Goal: Task Accomplishment & Management: Use online tool/utility

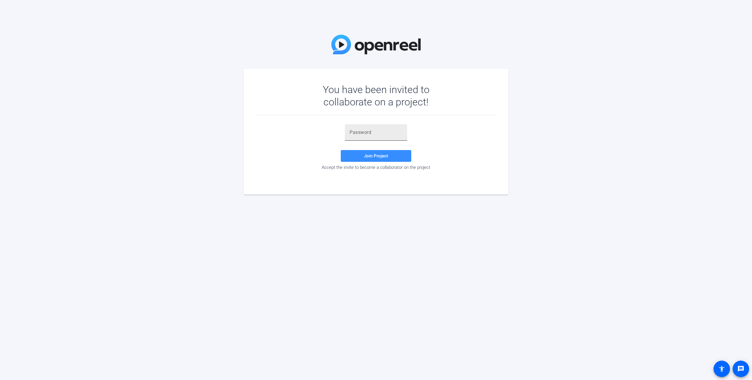
click at [359, 136] on div at bounding box center [376, 132] width 53 height 16
paste input "=3Z3JJ"
type input "=3Z3JJ"
click at [369, 156] on span "Join Project" at bounding box center [376, 155] width 24 height 5
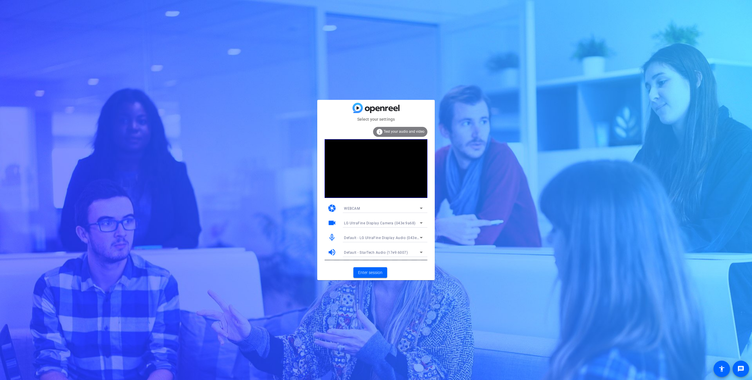
click at [425, 236] on div "Default - LG UltraFine Display Audio (043e:9a66)" at bounding box center [383, 237] width 88 height 9
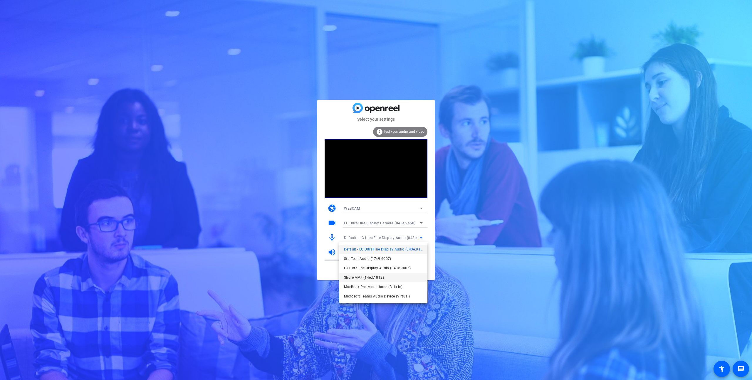
click at [381, 277] on span "Shure MV7 (14ed:1012)" at bounding box center [364, 277] width 40 height 7
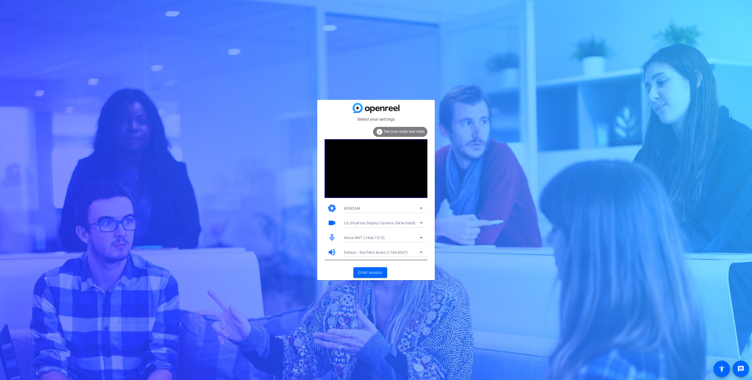
click at [401, 130] on span "Test your audio and video" at bounding box center [404, 132] width 41 height 4
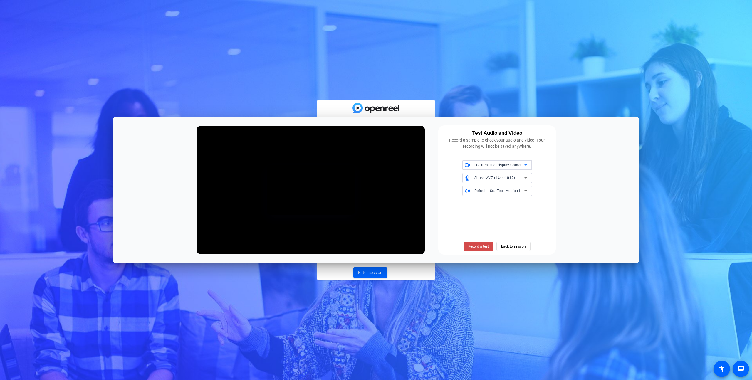
click at [481, 247] on span "Record a test" at bounding box center [478, 246] width 21 height 5
click at [480, 247] on span "Stop Testing (4s)" at bounding box center [479, 246] width 27 height 5
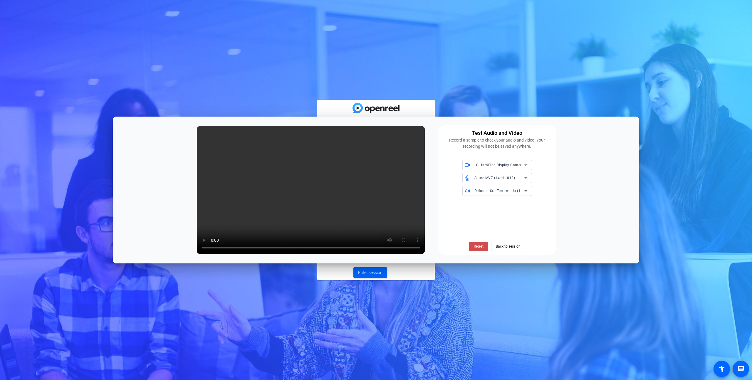
click at [478, 245] on span "Retest" at bounding box center [479, 246] width 10 height 5
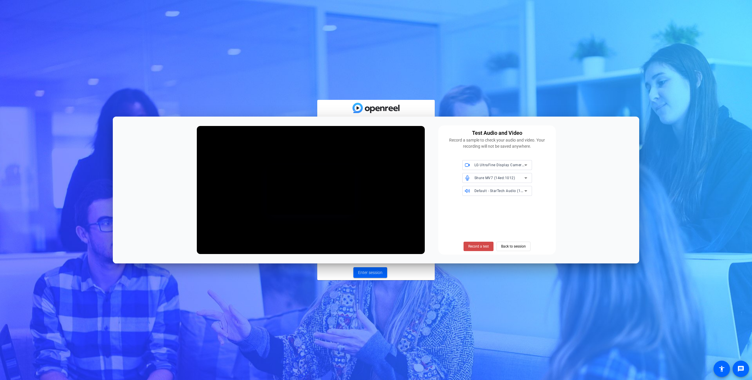
click at [478, 247] on span "Record a test" at bounding box center [478, 246] width 21 height 5
click at [478, 247] on span "Stop Testing (4s)" at bounding box center [479, 246] width 27 height 5
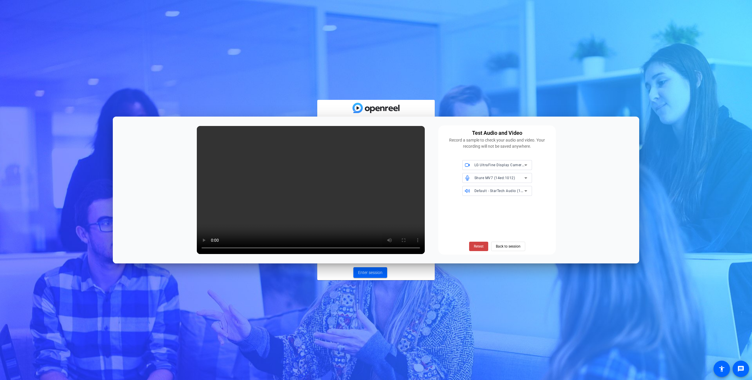
click at [524, 178] on icon at bounding box center [526, 178] width 7 height 7
click at [480, 213] on span "LG UltraFine Display Audio (043e:9a66)" at bounding box center [497, 216] width 60 height 14
click at [478, 246] on span "Retest" at bounding box center [479, 246] width 10 height 5
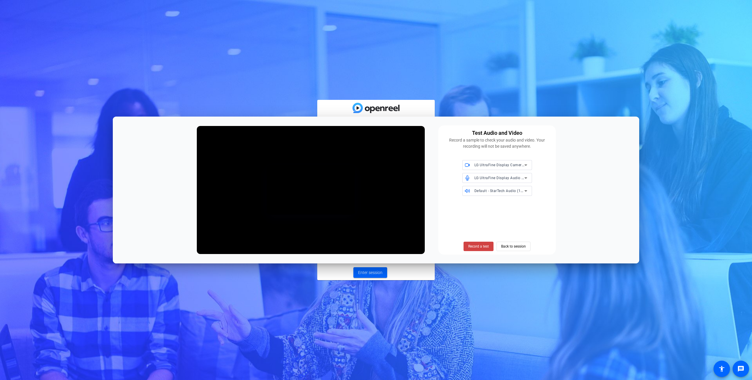
click at [478, 246] on span "Record a test" at bounding box center [478, 246] width 21 height 5
click at [478, 246] on span "Stop Testing (5s)" at bounding box center [479, 246] width 27 height 5
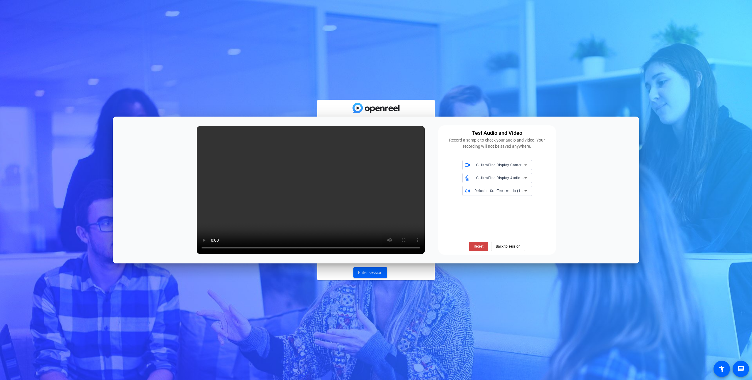
click at [525, 174] on mat-select "LG UltraFine Display Audio (043e:9a66)" at bounding box center [501, 177] width 53 height 7
click at [476, 227] on span "Shure MV7 (14ed:1012)" at bounding box center [487, 227] width 40 height 7
click at [479, 246] on span "Retest" at bounding box center [479, 246] width 10 height 5
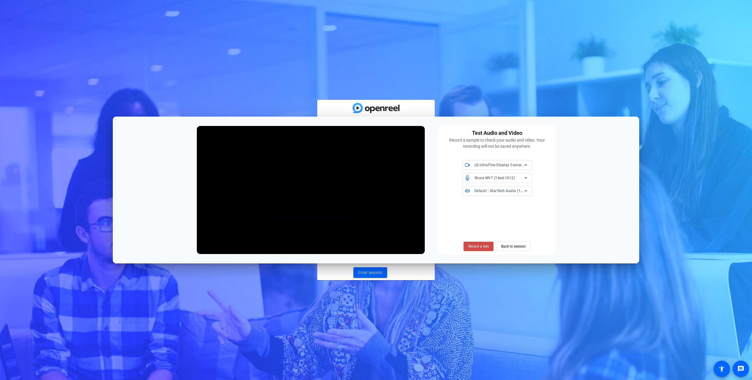
click at [478, 250] on span at bounding box center [479, 247] width 30 height 14
click at [475, 245] on span "Stop Testing (3s)" at bounding box center [479, 246] width 27 height 5
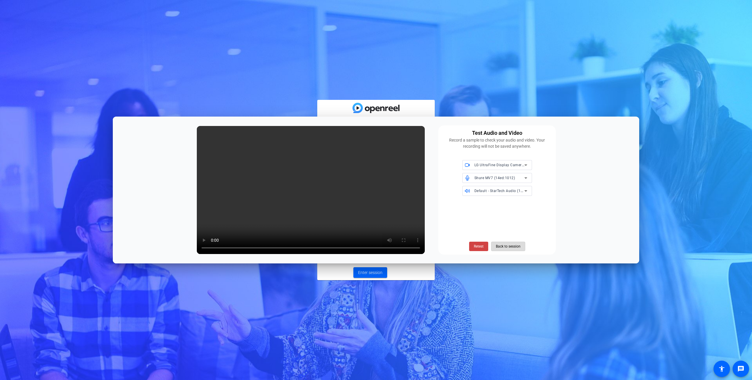
click at [505, 246] on span "Back to session" at bounding box center [508, 246] width 25 height 11
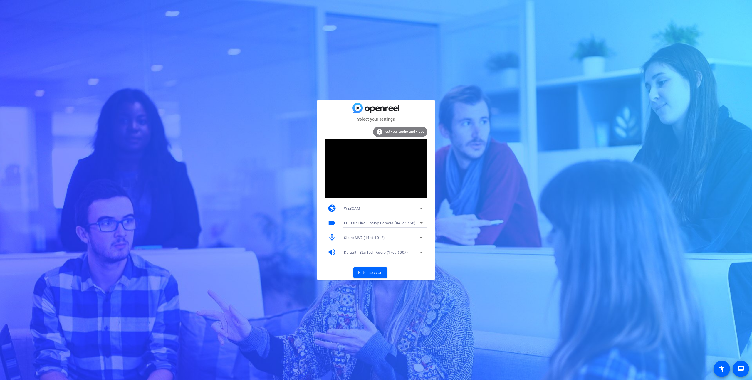
click at [406, 130] on span "Test your audio and video" at bounding box center [404, 132] width 41 height 4
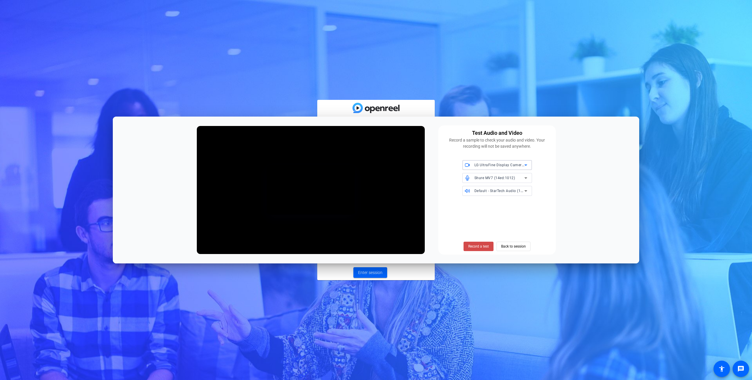
click at [479, 247] on span "Record a test" at bounding box center [478, 246] width 21 height 5
click at [480, 247] on span "Stop Testing (4s)" at bounding box center [479, 246] width 27 height 5
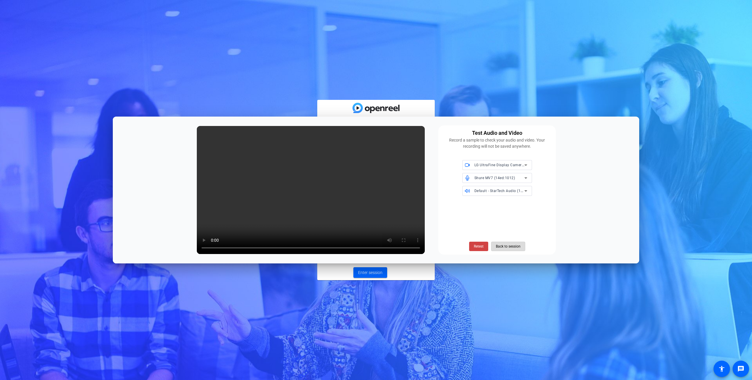
click at [502, 241] on span "Back to session" at bounding box center [508, 246] width 25 height 11
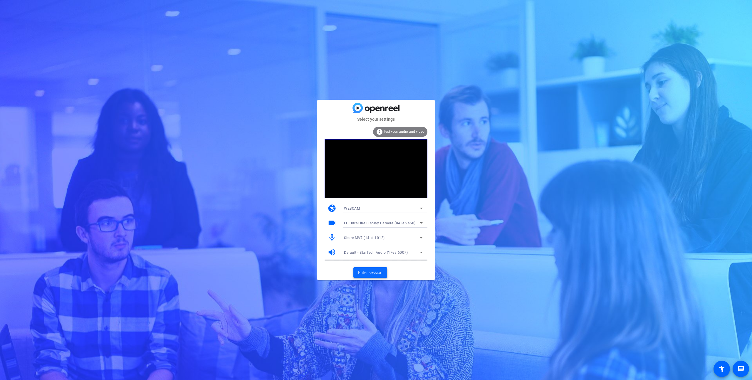
click at [366, 275] on span "Enter session" at bounding box center [370, 273] width 24 height 6
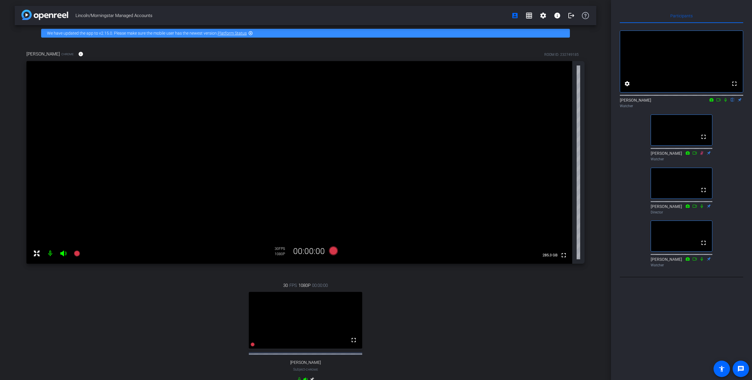
click at [727, 102] on icon at bounding box center [726, 100] width 2 height 4
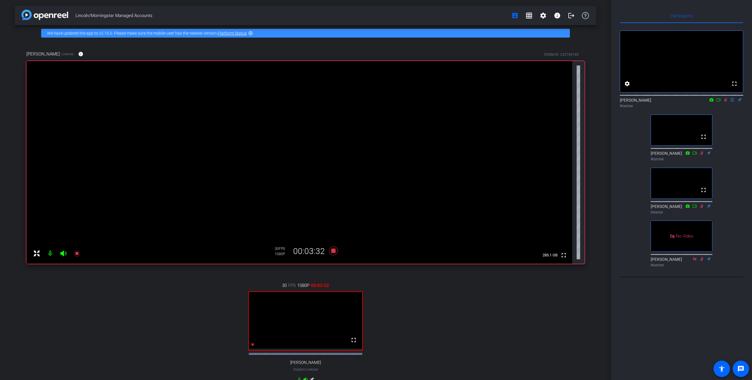
click at [712, 102] on icon at bounding box center [711, 100] width 5 height 4
click at [724, 125] on div at bounding box center [376, 190] width 752 height 380
click at [719, 102] on icon at bounding box center [719, 100] width 5 height 4
click at [726, 102] on icon at bounding box center [726, 100] width 5 height 4
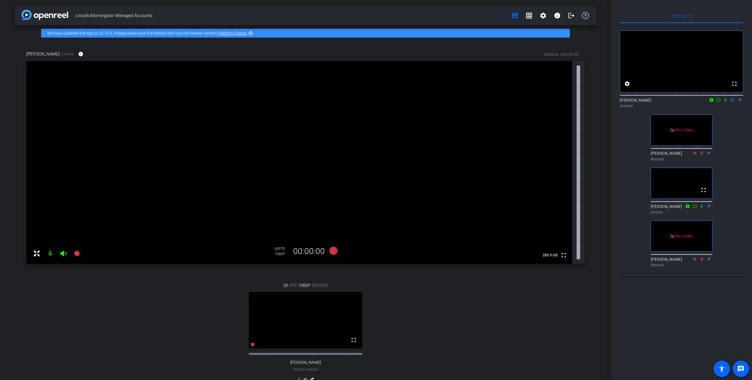
click at [726, 102] on icon at bounding box center [726, 100] width 5 height 4
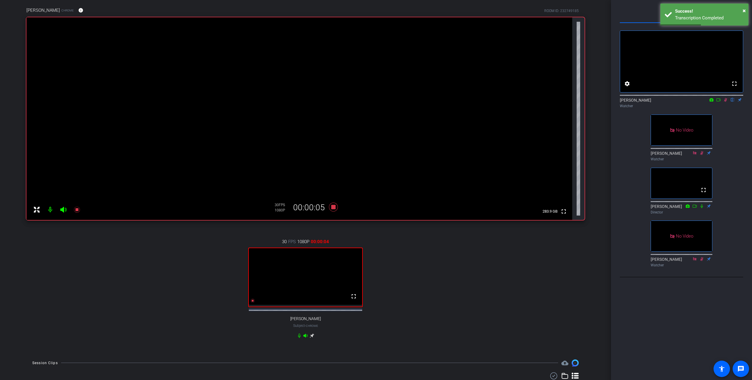
scroll to position [95, 0]
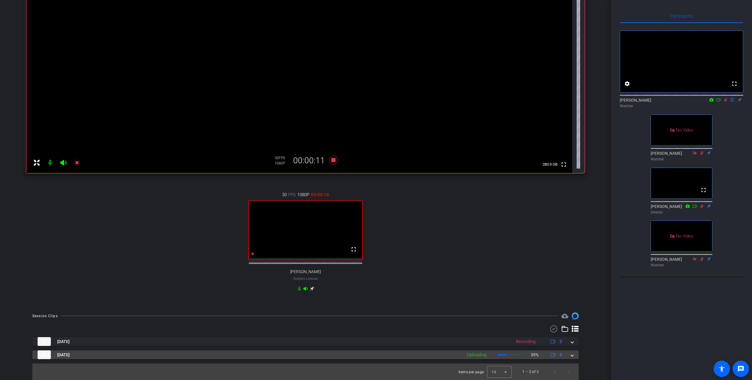
click at [572, 355] on span at bounding box center [572, 355] width 2 height 6
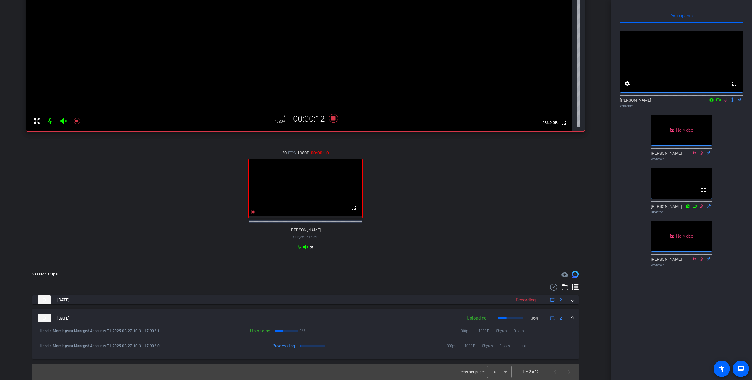
scroll to position [137, 0]
click at [728, 102] on icon at bounding box center [726, 100] width 5 height 4
click at [727, 102] on icon at bounding box center [726, 100] width 5 height 4
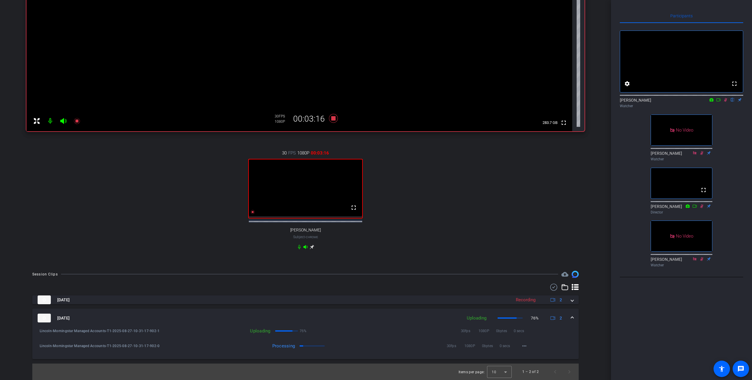
click at [727, 102] on icon at bounding box center [726, 100] width 5 height 4
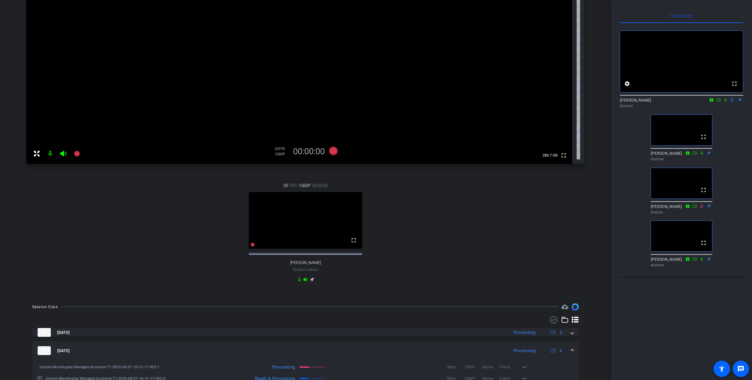
scroll to position [138, 0]
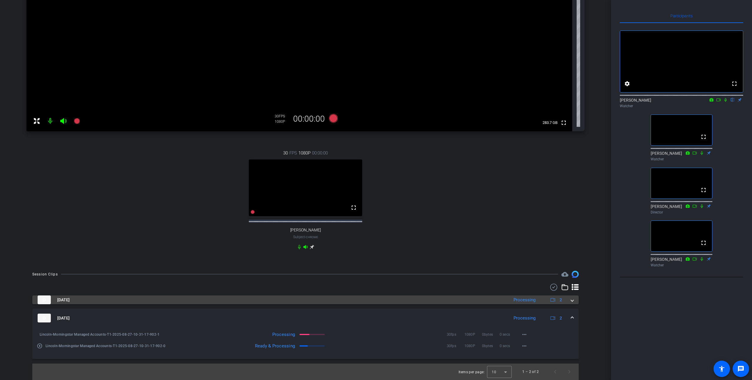
click at [573, 302] on span at bounding box center [572, 300] width 2 height 6
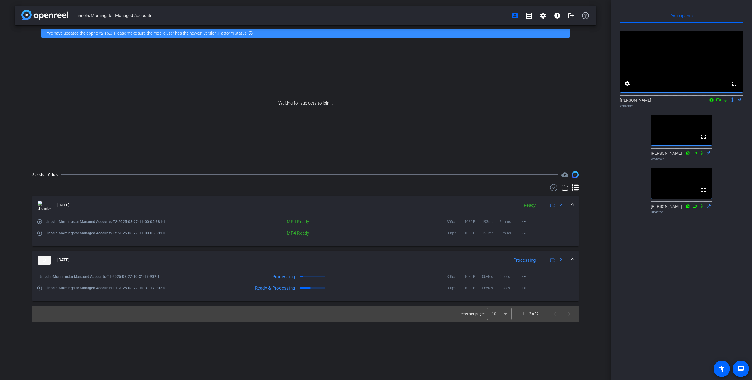
scroll to position [0, 0]
click at [524, 223] on mat-icon "more_horiz" at bounding box center [524, 221] width 7 height 7
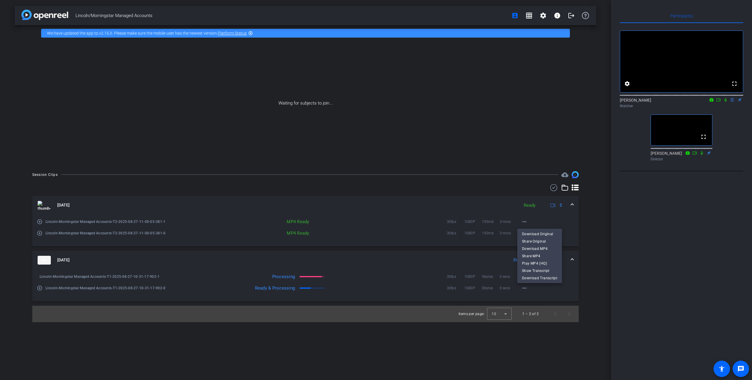
click at [593, 223] on div at bounding box center [376, 190] width 752 height 380
click at [527, 222] on mat-icon "more_horiz" at bounding box center [524, 221] width 7 height 7
click at [531, 234] on span "Download Original" at bounding box center [539, 234] width 35 height 7
click at [526, 234] on mat-icon "more_horiz" at bounding box center [524, 233] width 7 height 7
click at [532, 246] on span "Download Original" at bounding box center [539, 245] width 35 height 7
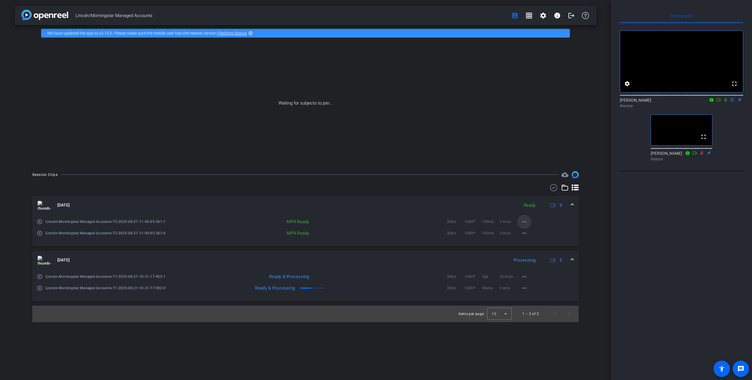
click at [526, 222] on mat-icon "more_horiz" at bounding box center [524, 221] width 7 height 7
click at [538, 248] on span "Download MP4" at bounding box center [539, 248] width 35 height 7
click at [525, 236] on mat-icon "more_horiz" at bounding box center [524, 233] width 7 height 7
click at [534, 260] on span "Download MP4" at bounding box center [539, 260] width 35 height 7
click at [527, 277] on mat-icon "more_horiz" at bounding box center [524, 276] width 7 height 7
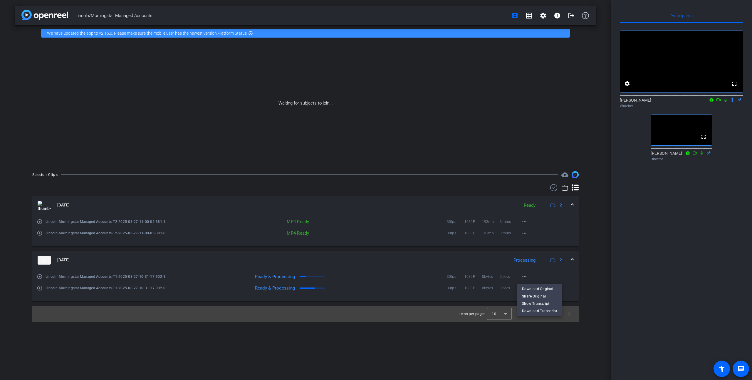
click at [680, 276] on div at bounding box center [376, 190] width 752 height 380
click at [40, 278] on mat-icon "play_circle_outline" at bounding box center [40, 277] width 6 height 6
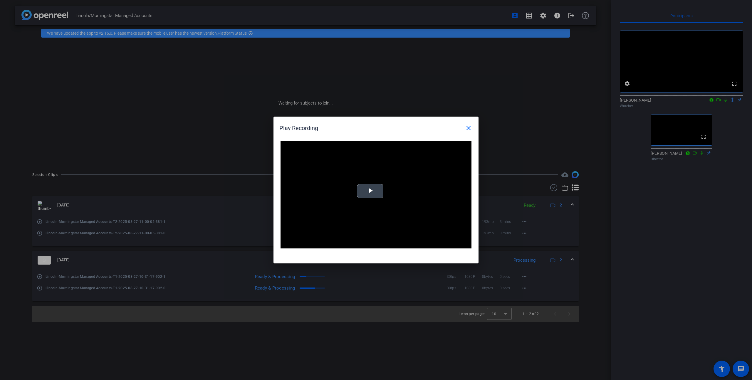
click at [370, 191] on span "Video Player" at bounding box center [370, 191] width 0 height 0
drag, startPoint x: 308, startPoint y: 244, endPoint x: 314, endPoint y: 245, distance: 5.6
click at [313, 245] on div "01:25" at bounding box center [310, 243] width 6 height 1
click at [286, 244] on span "Video Player" at bounding box center [287, 244] width 12 height 0
click at [469, 128] on mat-icon "close" at bounding box center [468, 128] width 7 height 7
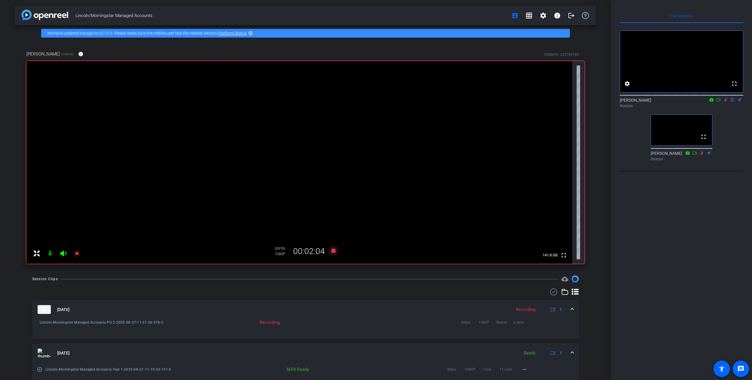
click at [726, 102] on icon at bounding box center [726, 100] width 5 height 4
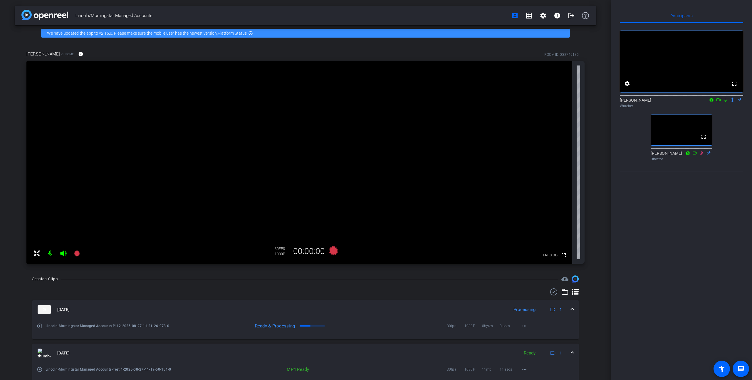
click at [727, 102] on icon at bounding box center [726, 100] width 2 height 4
click at [39, 326] on mat-icon "play_circle_outline" at bounding box center [40, 326] width 6 height 6
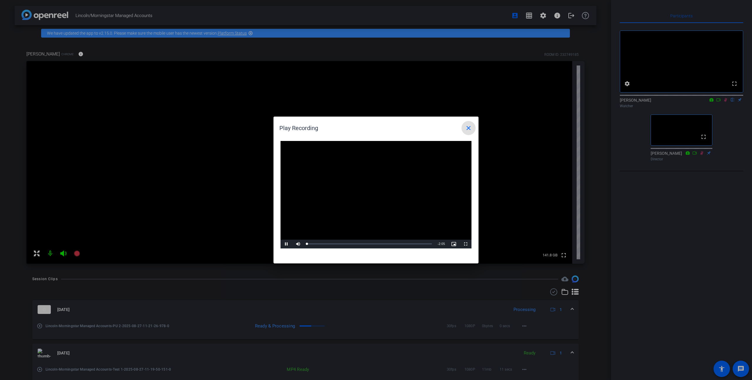
click at [366, 196] on video "Video Player" at bounding box center [376, 195] width 191 height 108
click at [470, 127] on mat-icon "close" at bounding box center [468, 128] width 7 height 7
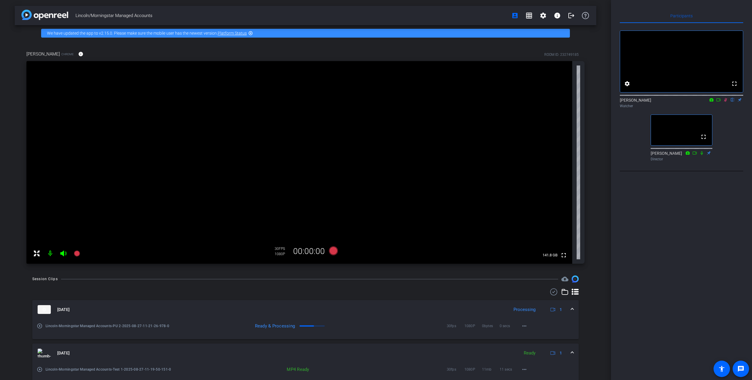
click at [726, 102] on icon at bounding box center [725, 100] width 3 height 4
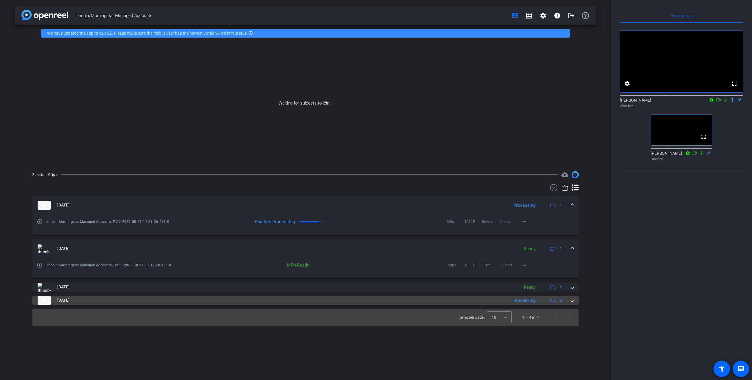
click at [572, 302] on span at bounding box center [572, 300] width 2 height 6
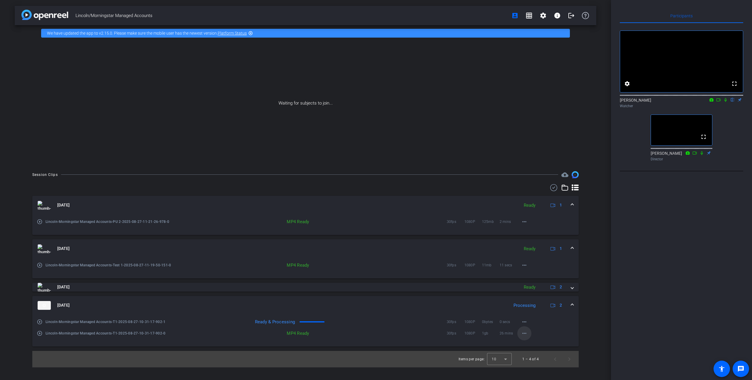
click at [525, 335] on mat-icon "more_horiz" at bounding box center [524, 333] width 7 height 7
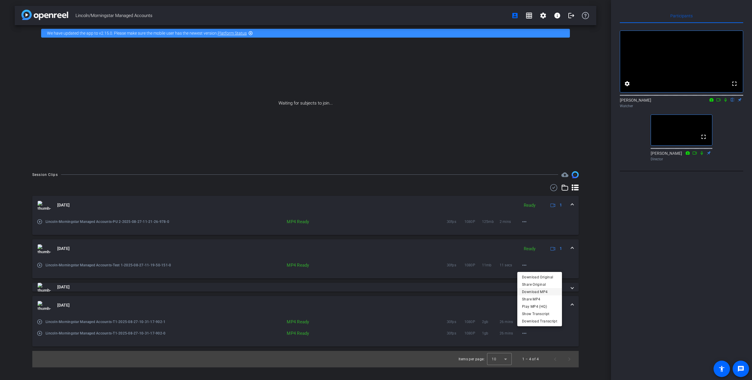
click at [536, 290] on span "Download MP4" at bounding box center [539, 292] width 35 height 7
click at [525, 321] on mat-icon "more_horiz" at bounding box center [524, 322] width 7 height 7
click at [539, 280] on span "Download MP4" at bounding box center [539, 280] width 35 height 7
click at [526, 221] on mat-icon "more_horiz" at bounding box center [524, 221] width 7 height 7
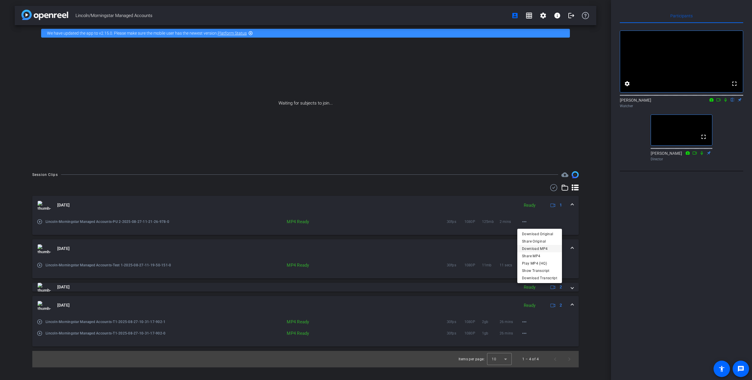
click at [524, 248] on span "Download MP4" at bounding box center [539, 248] width 35 height 7
click at [525, 322] on mat-icon "more_horiz" at bounding box center [524, 322] width 7 height 7
